Goal: Task Accomplishment & Management: Complete application form

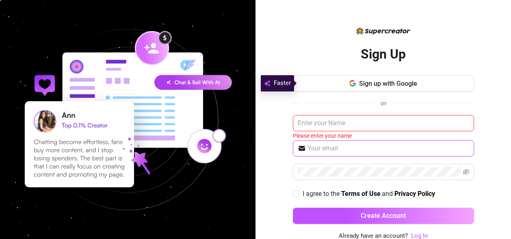
click at [309, 147] on input "text" at bounding box center [388, 148] width 162 height 10
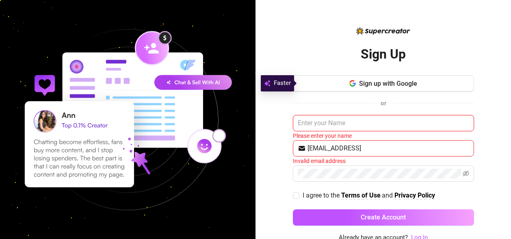
click at [307, 124] on input "text" at bounding box center [383, 123] width 181 height 16
click at [326, 149] on input "[EMAIL_ADDRESS]" at bounding box center [388, 148] width 162 height 10
type input "[EMAIL_ADDRESS]"
click at [300, 125] on input "text" at bounding box center [383, 123] width 181 height 16
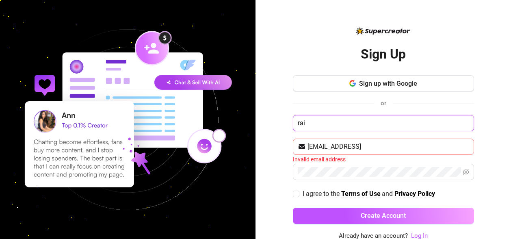
type input "rai"
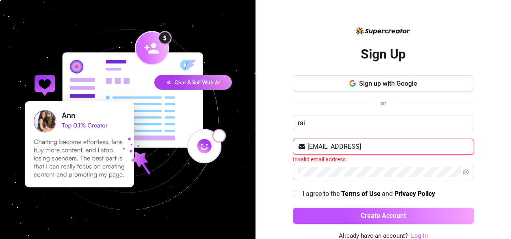
click at [354, 145] on input "[EMAIL_ADDRESS]" at bounding box center [388, 147] width 162 height 10
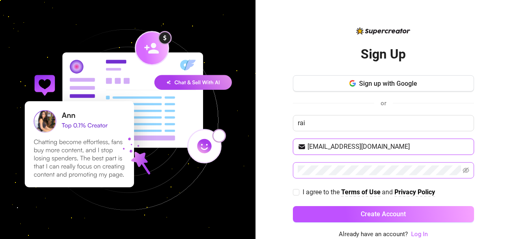
type input "[EMAIL_ADDRESS][DOMAIN_NAME]"
click at [464, 170] on icon "eye-invisible" at bounding box center [466, 170] width 6 height 6
click at [298, 192] on input "I agree to the Terms of Use and Privacy Policy" at bounding box center [296, 192] width 6 height 6
checkbox input "true"
click at [422, 232] on link "Log In" at bounding box center [419, 233] width 17 height 7
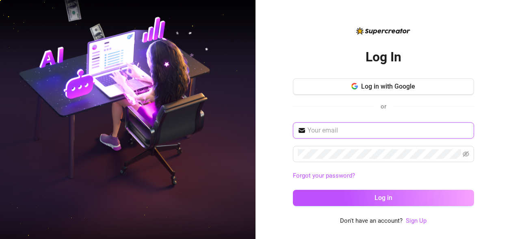
click at [332, 130] on input "text" at bounding box center [388, 130] width 162 height 10
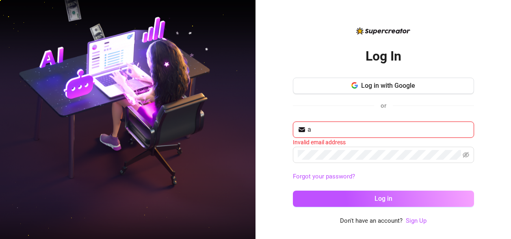
type input "[EMAIL_ADDRESS][DOMAIN_NAME]"
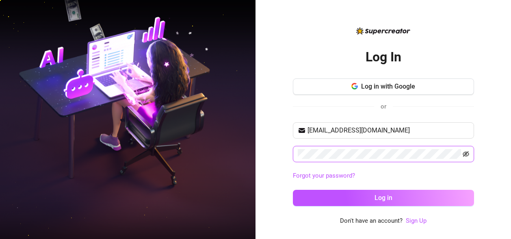
click at [466, 155] on icon "eye-invisible" at bounding box center [466, 154] width 6 height 6
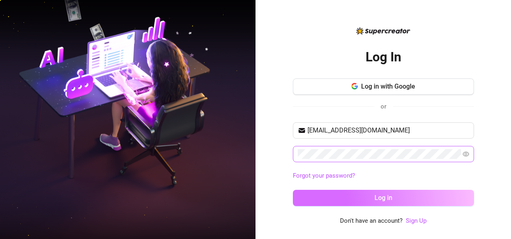
click at [384, 195] on span "Log in" at bounding box center [383, 198] width 18 height 8
